Goal: Transaction & Acquisition: Purchase product/service

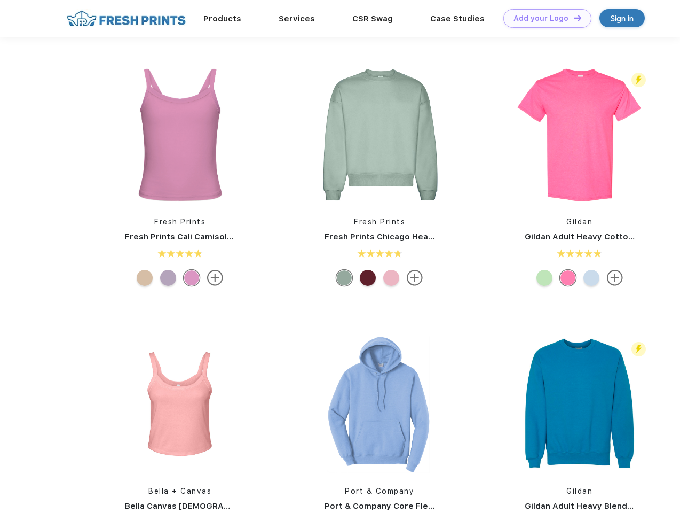
scroll to position [1, 0]
click at [544, 18] on link "Add your Logo Design Tool" at bounding box center [548, 18] width 88 height 19
click at [0, 0] on div "Design Tool" at bounding box center [0, 0] width 0 height 0
click at [573, 18] on link "Add your Logo Design Tool" at bounding box center [548, 18] width 88 height 19
click at [180, 135] on img at bounding box center [180, 135] width 142 height 142
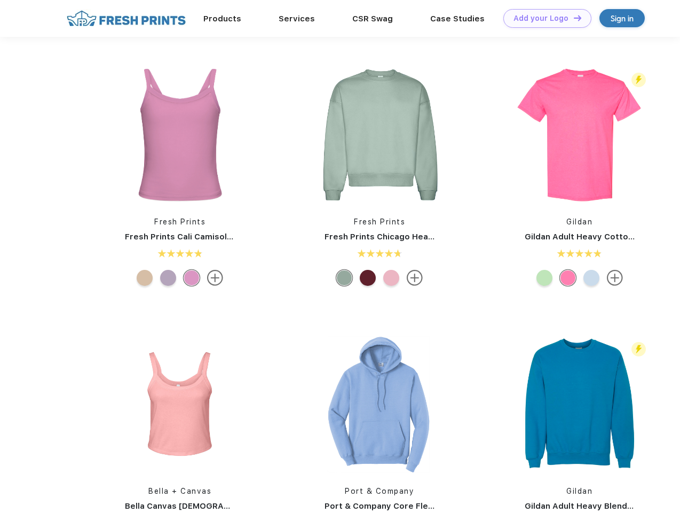
click at [145, 278] on div at bounding box center [145, 278] width 16 height 16
click at [168, 278] on div at bounding box center [168, 278] width 16 height 16
click at [192, 278] on div at bounding box center [192, 278] width 16 height 16
click at [380, 135] on img at bounding box center [380, 135] width 142 height 142
click at [345, 278] on div at bounding box center [344, 278] width 16 height 16
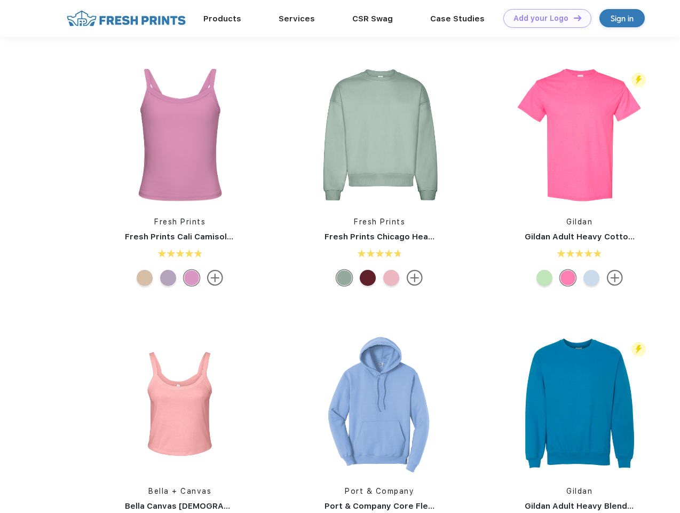
click at [368, 278] on div at bounding box center [368, 278] width 16 height 16
